Goal: Information Seeking & Learning: Learn about a topic

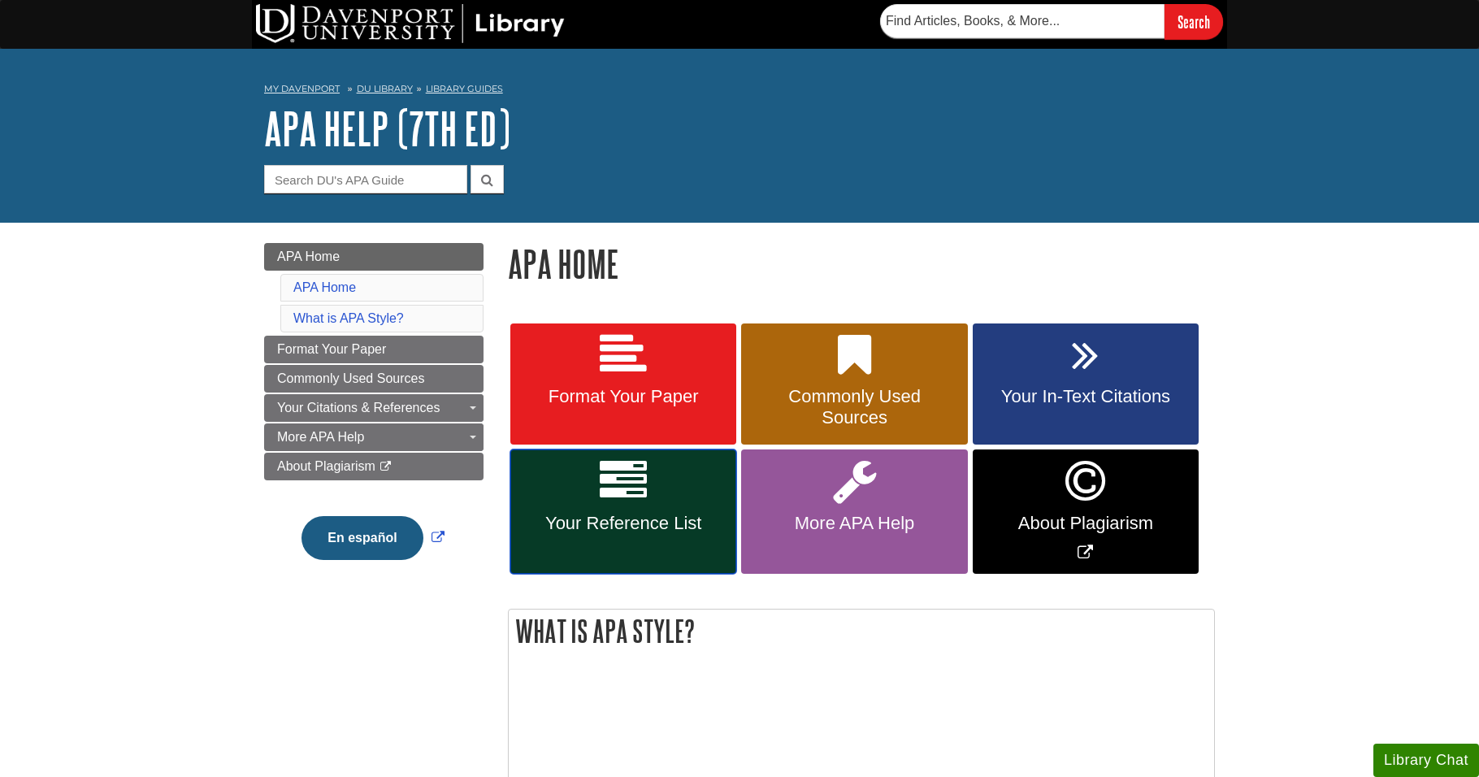
click at [657, 501] on link "Your Reference List" at bounding box center [623, 511] width 226 height 124
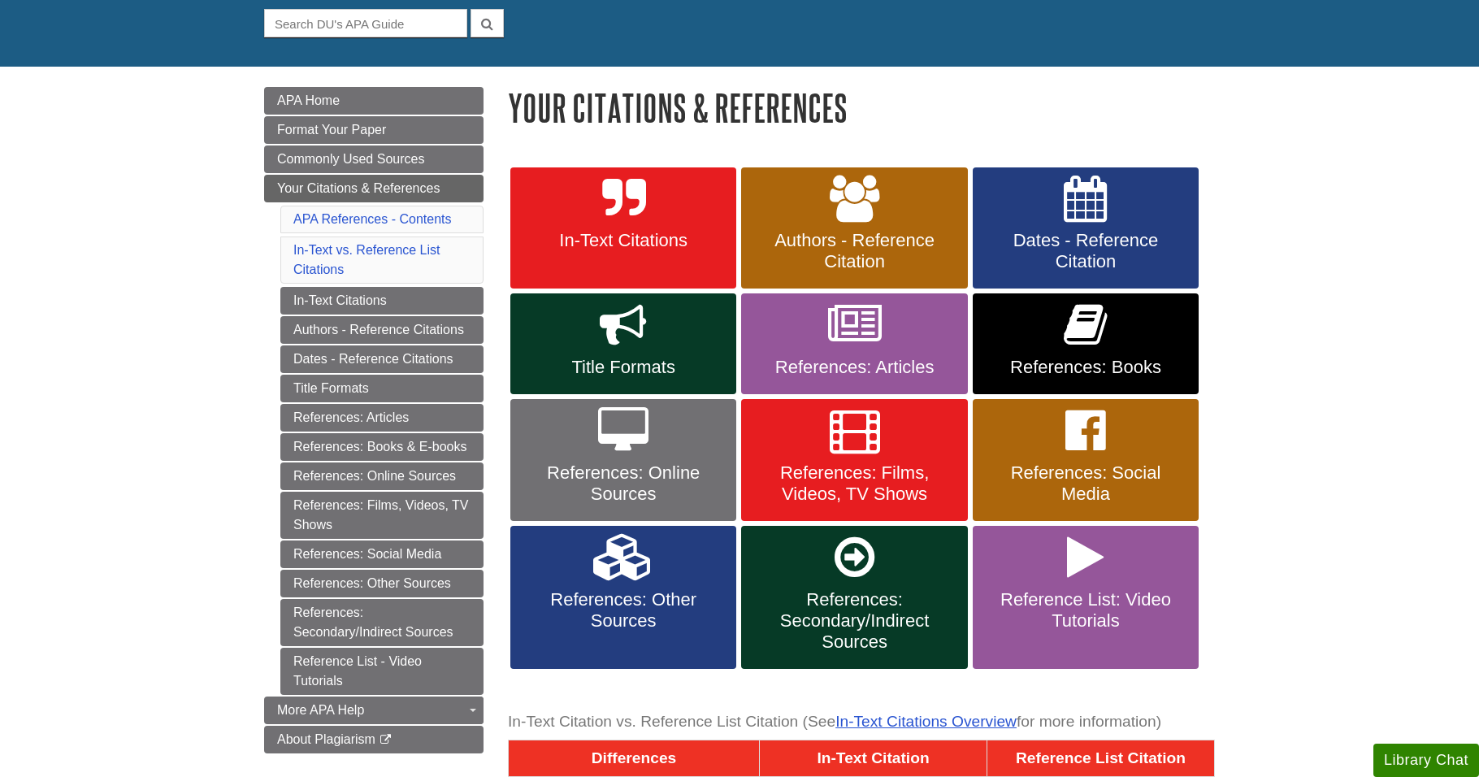
scroll to position [162, 0]
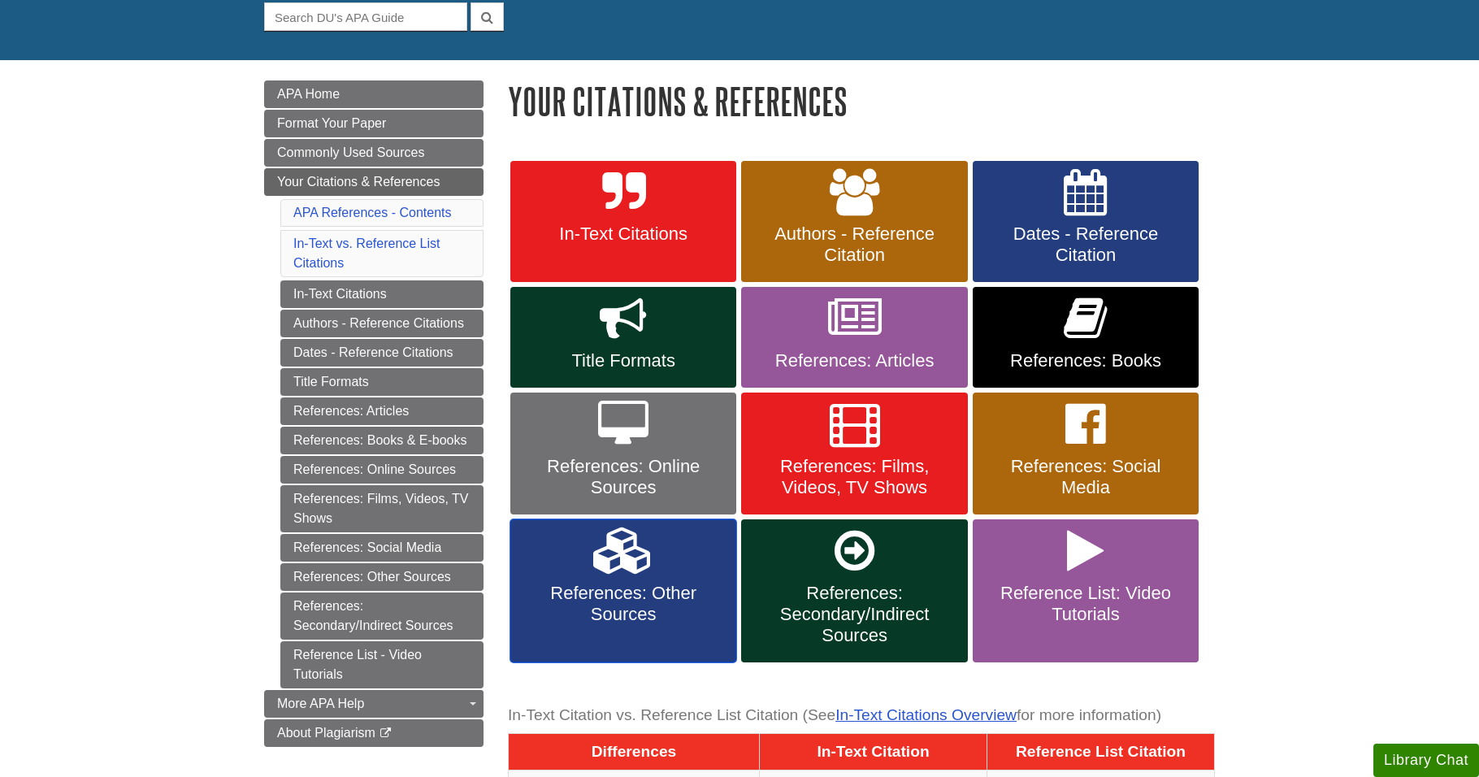
click at [695, 542] on link "References: Other Sources" at bounding box center [623, 590] width 226 height 143
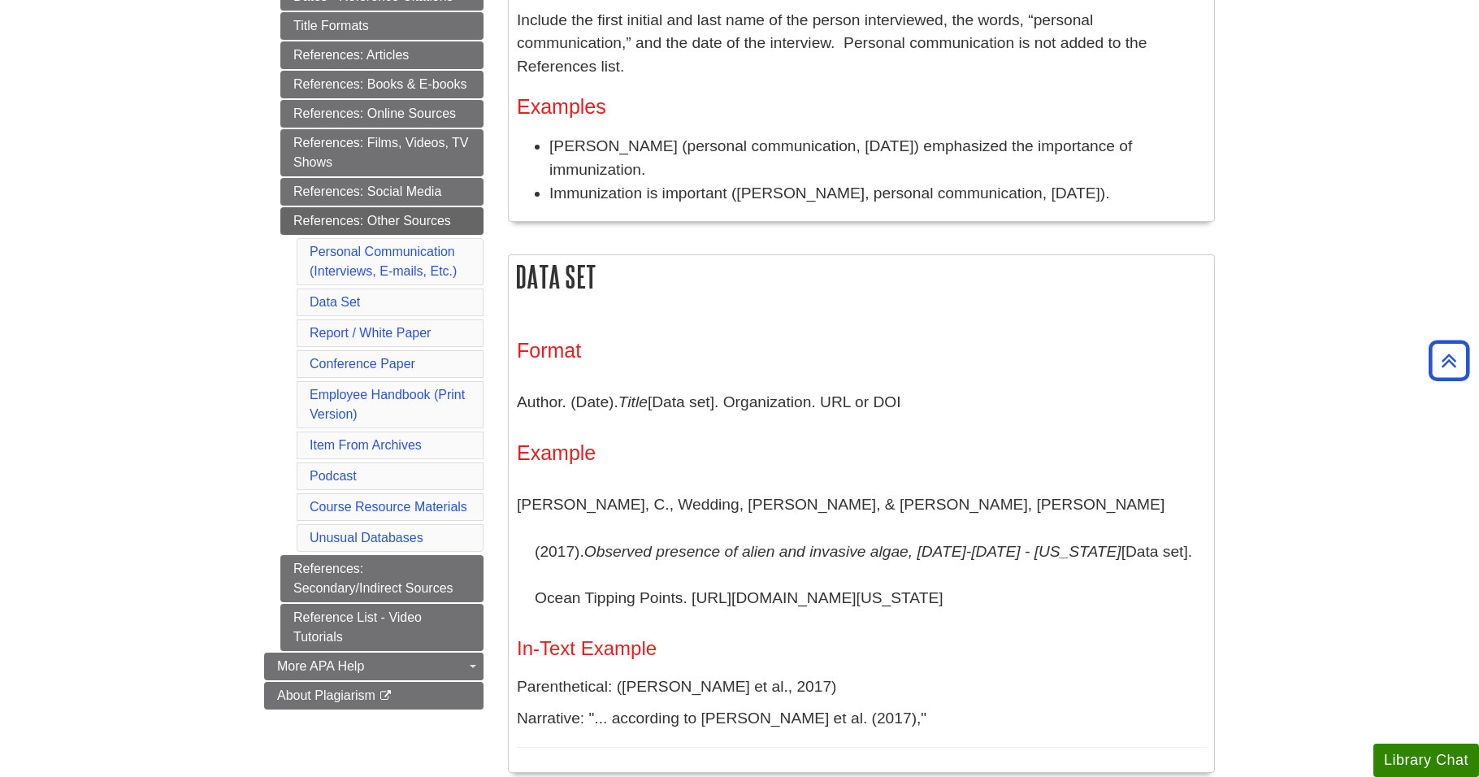
scroll to position [406, 0]
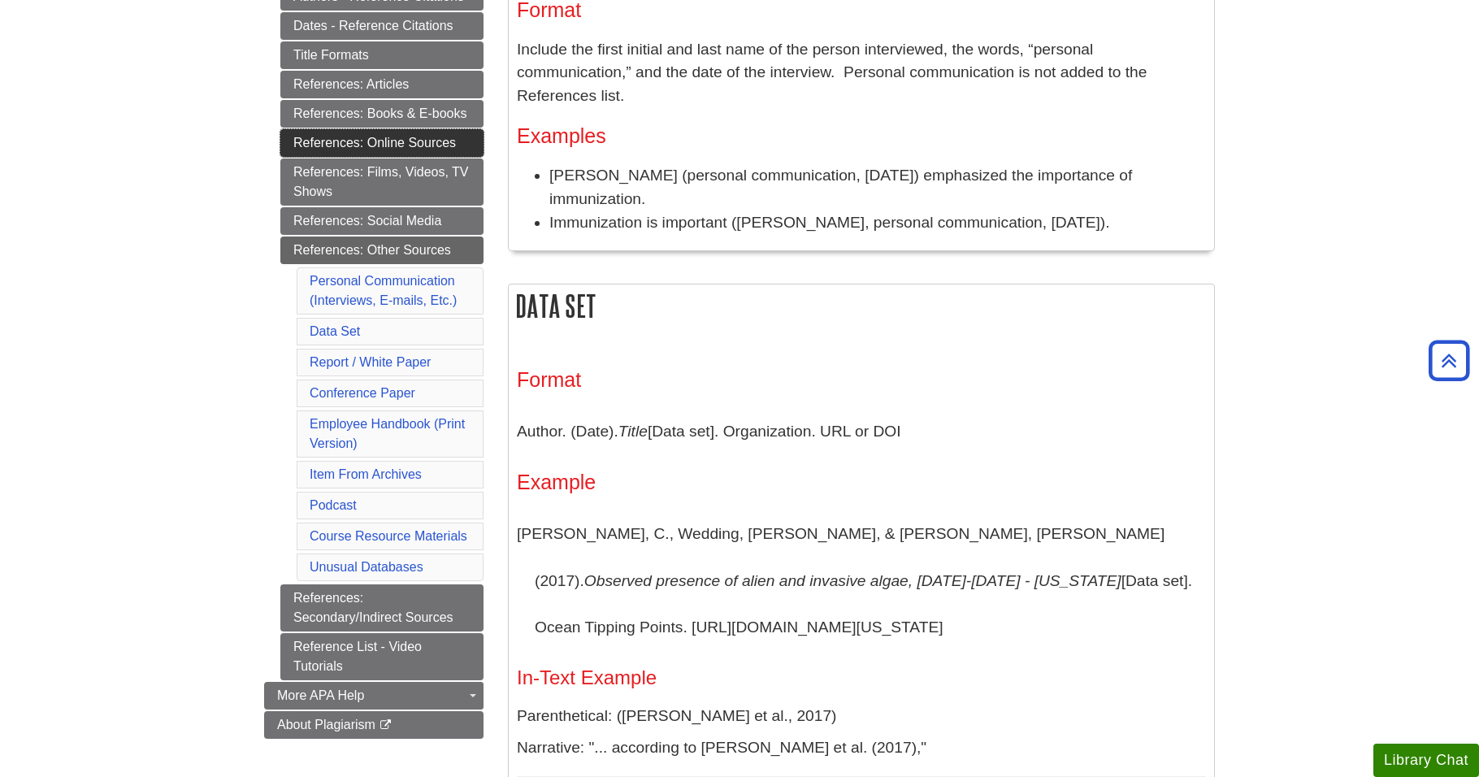
click at [384, 144] on link "References: Online Sources" at bounding box center [381, 143] width 203 height 28
